Goal: Connect with others: Connect with others

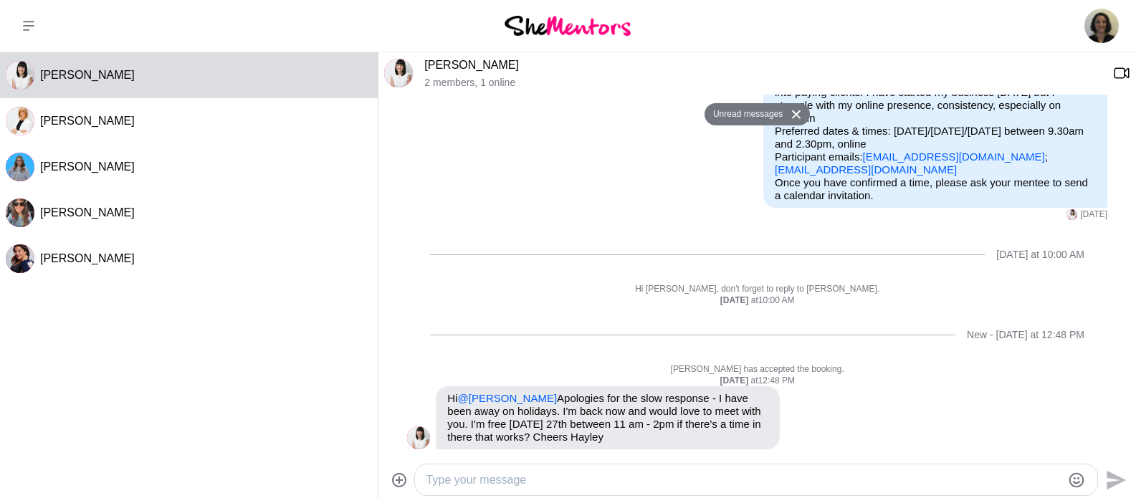
scroll to position [204, 0]
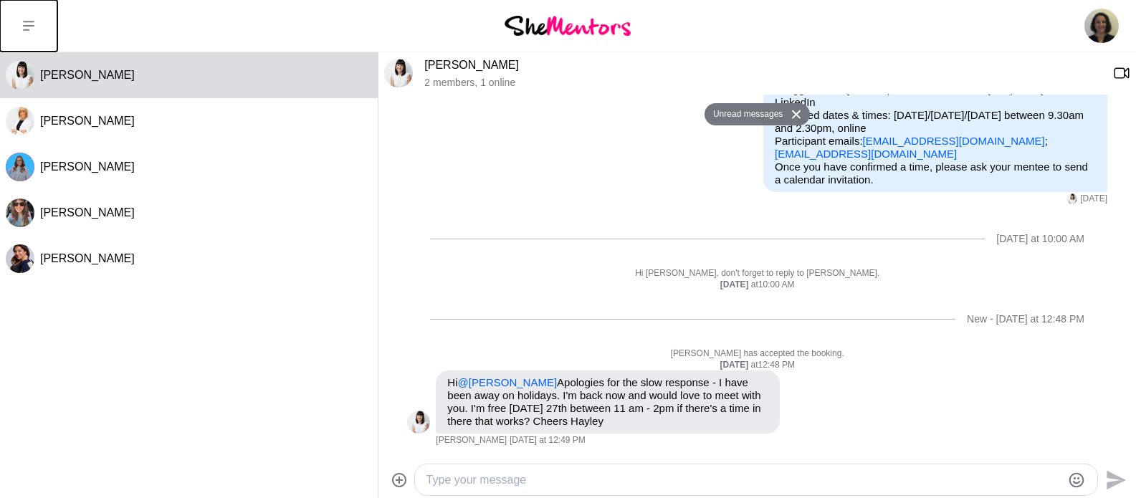
click at [27, 16] on button at bounding box center [28, 26] width 57 height 52
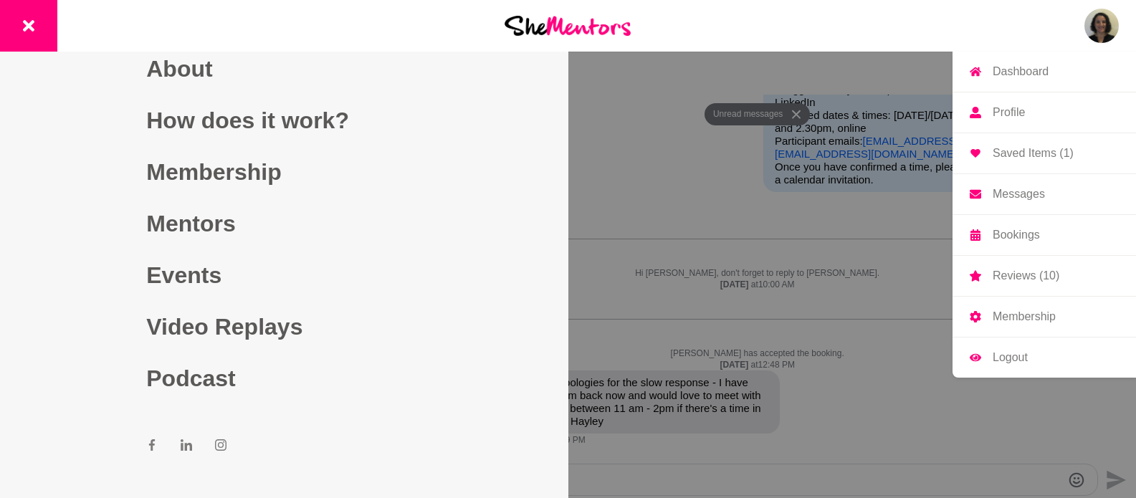
click at [1036, 71] on p "Dashboard" at bounding box center [1021, 71] width 56 height 11
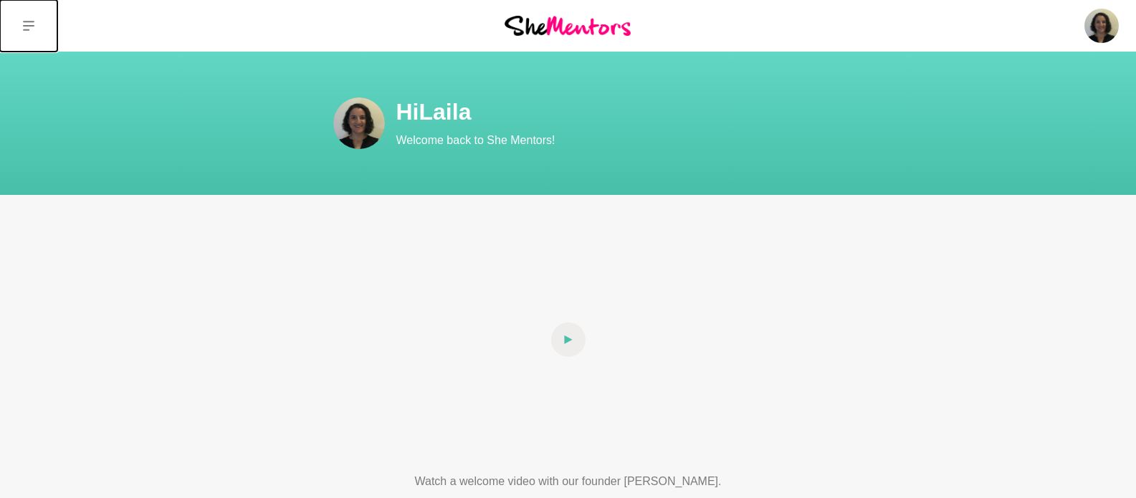
click at [24, 32] on button at bounding box center [28, 26] width 57 height 52
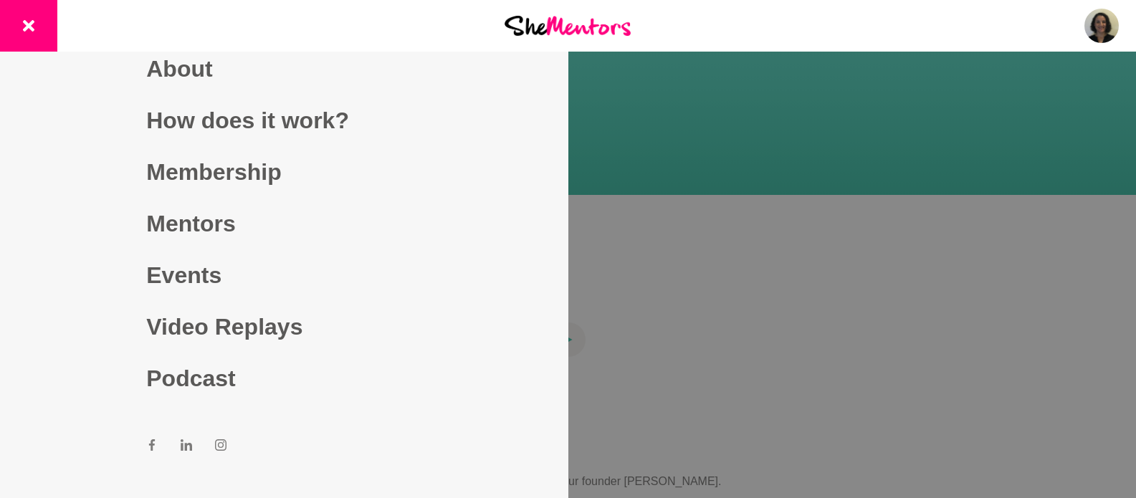
click at [614, 24] on img at bounding box center [568, 25] width 126 height 19
click at [206, 231] on link "Mentors" at bounding box center [283, 224] width 275 height 52
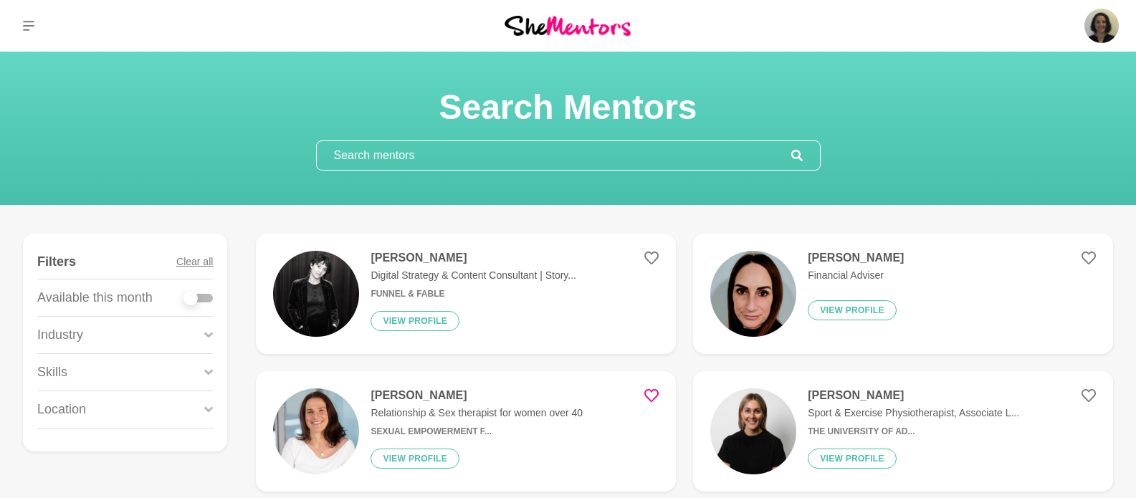
click at [610, 142] on input "text" at bounding box center [554, 155] width 474 height 29
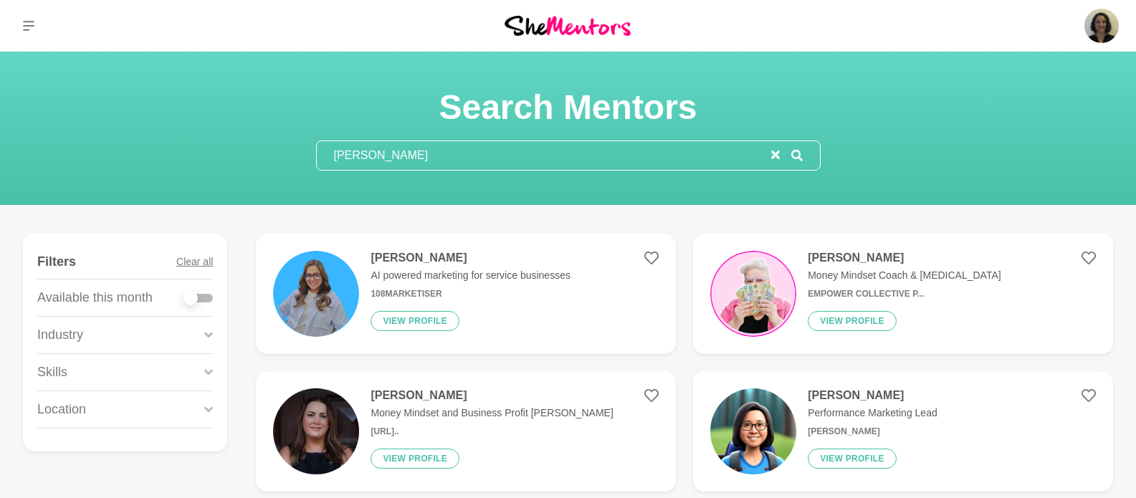
type input "[PERSON_NAME]"
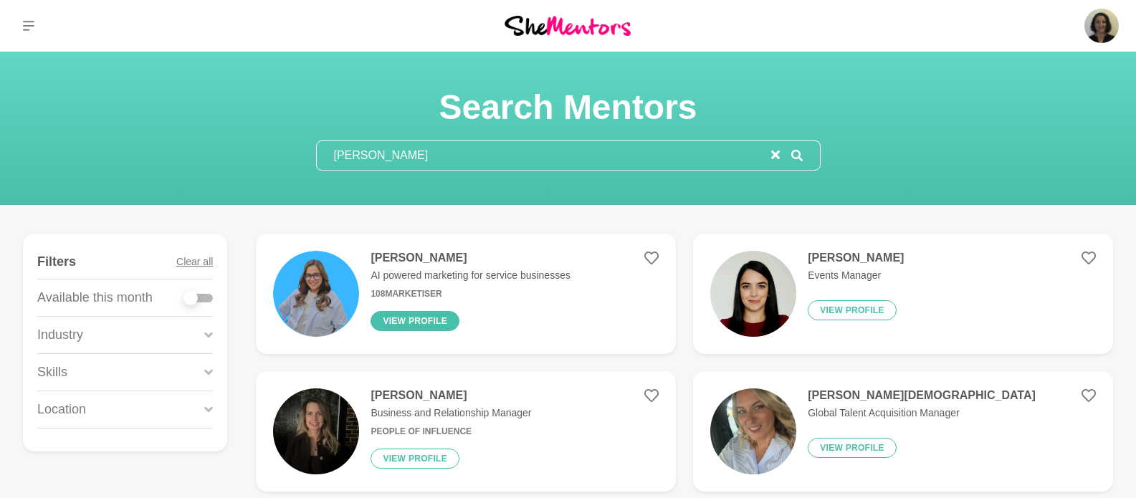
click at [401, 315] on button "View profile" at bounding box center [415, 321] width 89 height 20
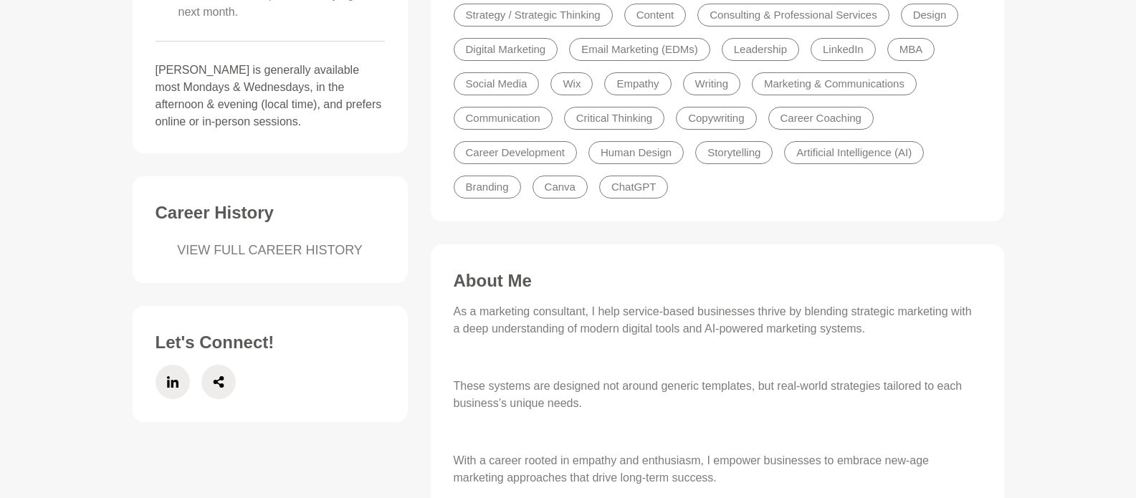
scroll to position [478, 0]
click at [175, 375] on icon at bounding box center [171, 380] width 11 height 11
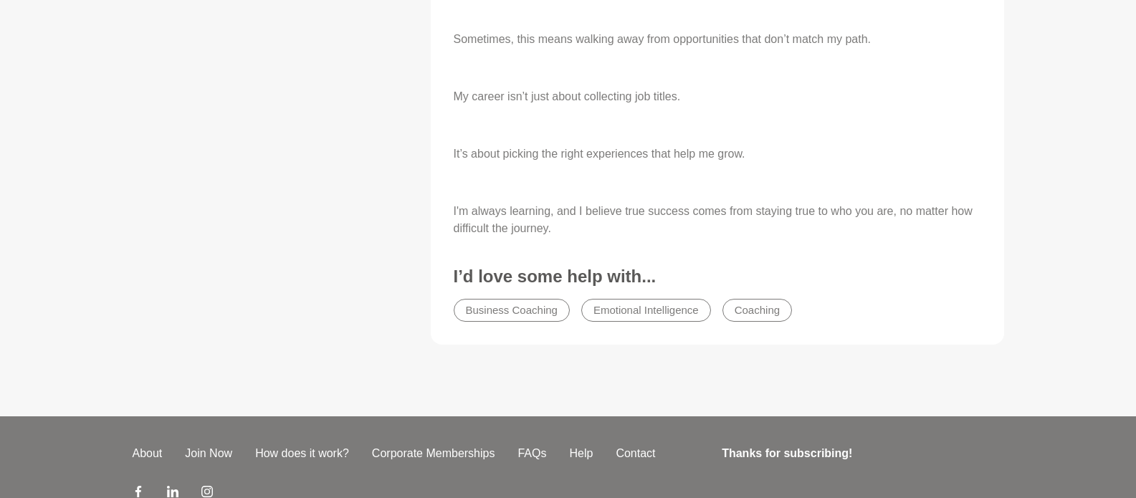
scroll to position [0, 0]
